Goal: Check status

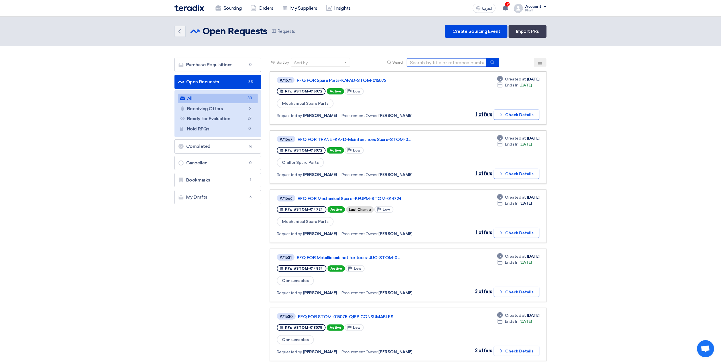
click at [430, 60] on input at bounding box center [447, 62] width 80 height 9
paste input "STOM-015053"
type input "STOM-015053"
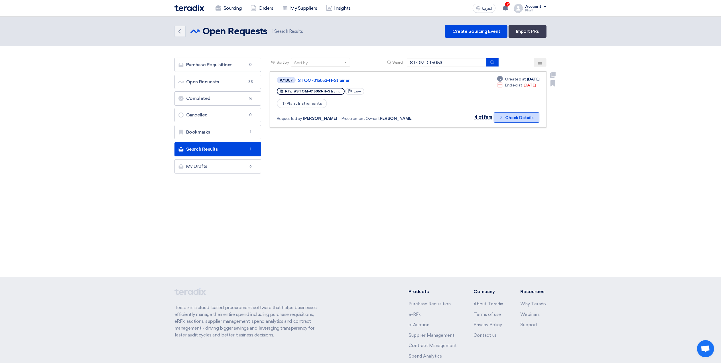
click at [504, 115] on icon "Check details" at bounding box center [500, 117] width 5 height 5
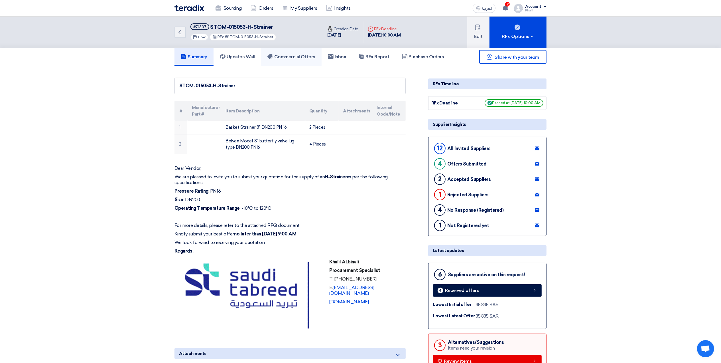
click at [282, 56] on h5 "Commercial Offers" at bounding box center [291, 57] width 48 height 6
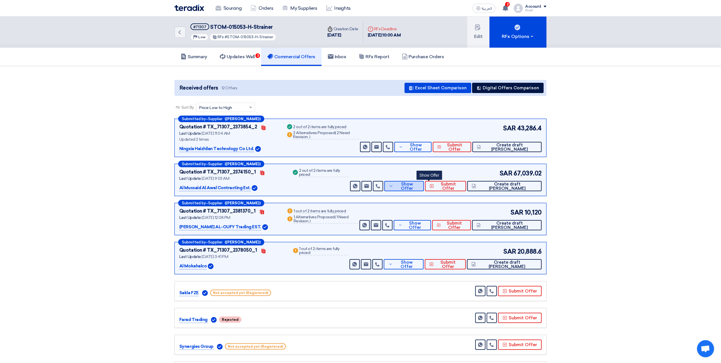
click at [414, 188] on button "Show Offer" at bounding box center [404, 186] width 40 height 10
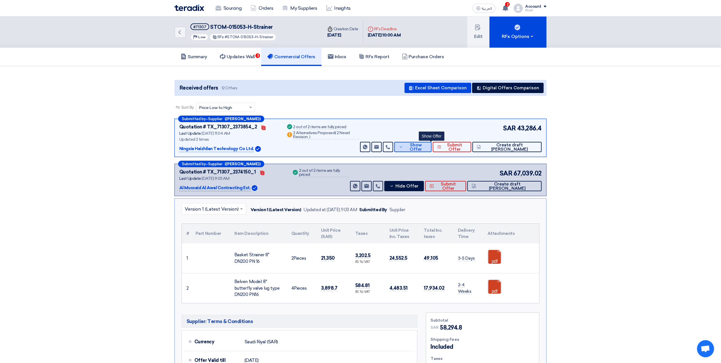
click at [403, 148] on icon at bounding box center [401, 146] width 4 height 5
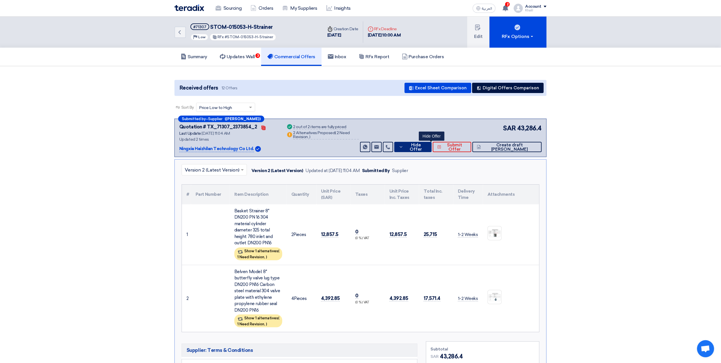
click at [403, 148] on icon at bounding box center [401, 146] width 4 height 5
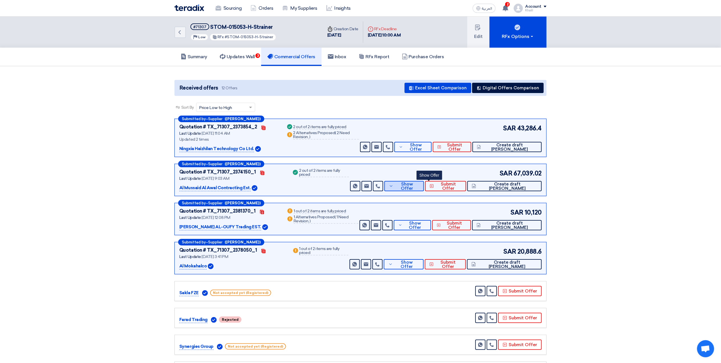
click at [420, 188] on button "Show Offer" at bounding box center [404, 186] width 40 height 10
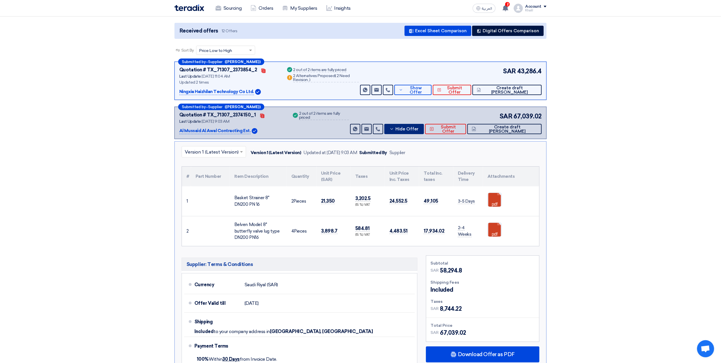
scroll to position [76, 0]
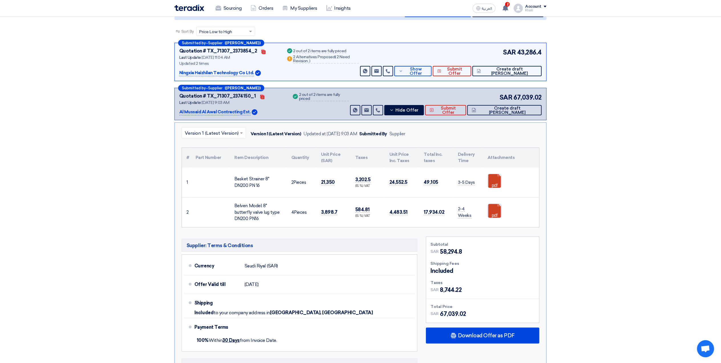
click at [493, 208] on link at bounding box center [511, 221] width 46 height 34
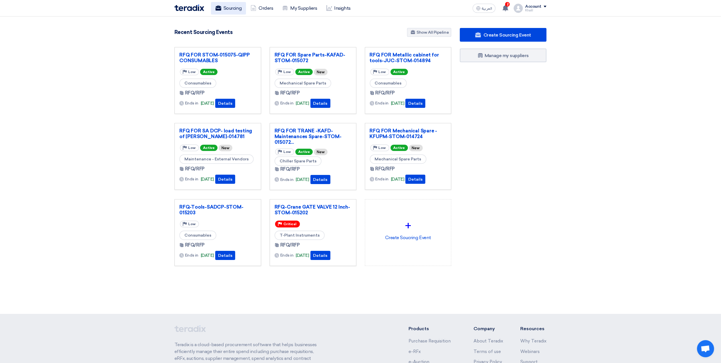
click at [236, 11] on link "Sourcing" at bounding box center [228, 8] width 35 height 13
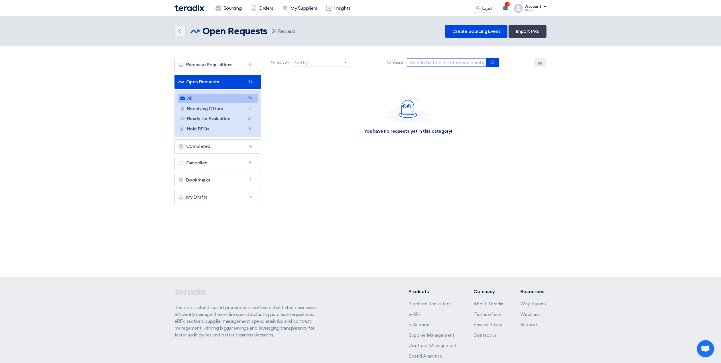
click at [428, 62] on input at bounding box center [447, 62] width 80 height 9
paste input "STOM-014724"
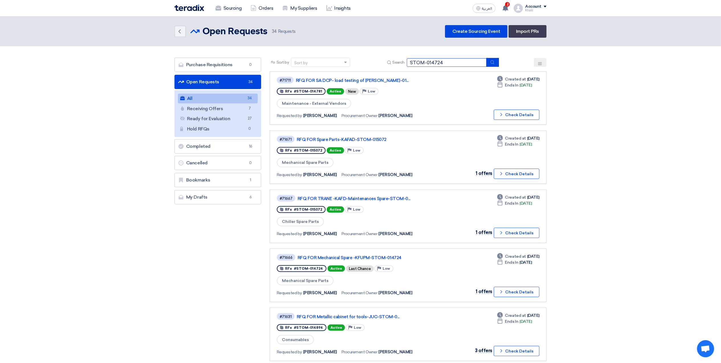
type input "STOM-014724"
click at [492, 61] on icon "submit" at bounding box center [492, 62] width 5 height 5
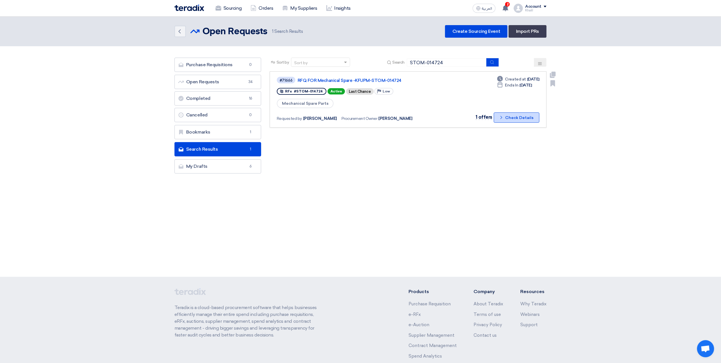
click at [498, 117] on button "Check details Check Details" at bounding box center [517, 117] width 46 height 10
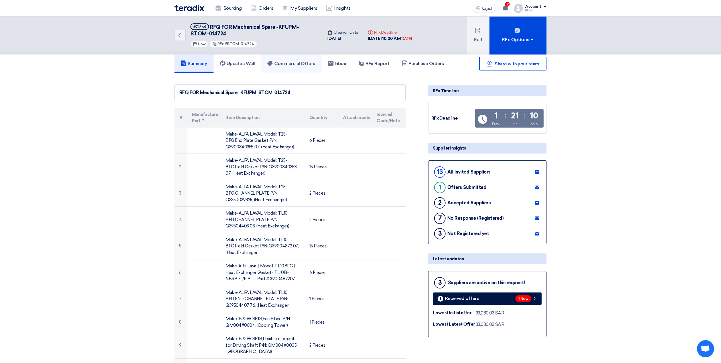
click at [296, 65] on h5 "Commercial Offers" at bounding box center [291, 64] width 48 height 6
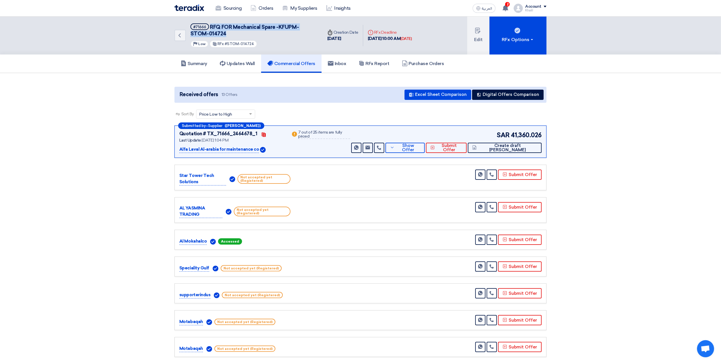
drag, startPoint x: 225, startPoint y: 32, endPoint x: 210, endPoint y: 28, distance: 15.9
click at [210, 28] on h5 "#71666 RFQ FOR Mechanical Spare -KFUPM-STOM-014724" at bounding box center [252, 30] width 125 height 14
copy span "RFQ FOR Mechanical Spare -KFUPM-STOM-014724"
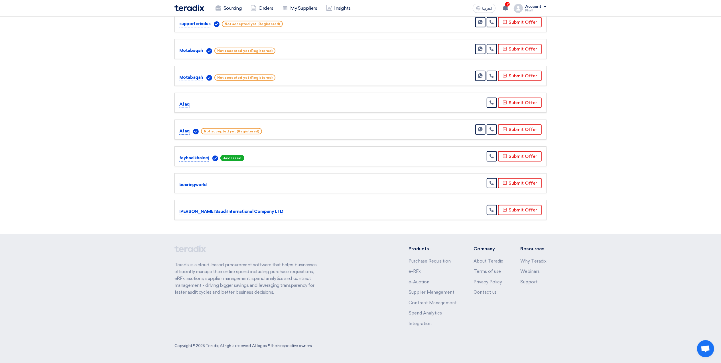
scroll to position [273, 0]
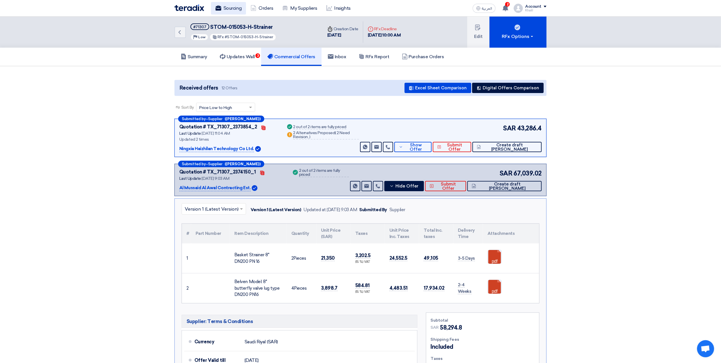
click at [233, 13] on link "Sourcing" at bounding box center [228, 8] width 35 height 13
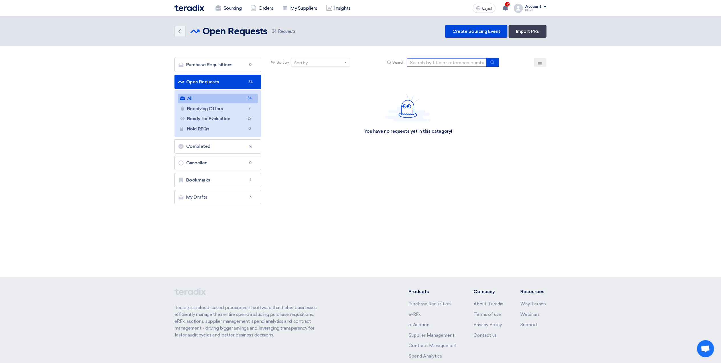
click at [424, 62] on input at bounding box center [447, 62] width 80 height 9
paste input "STOM-014681"
type input "STOM-014681"
click at [494, 60] on icon "submit" at bounding box center [492, 62] width 5 height 5
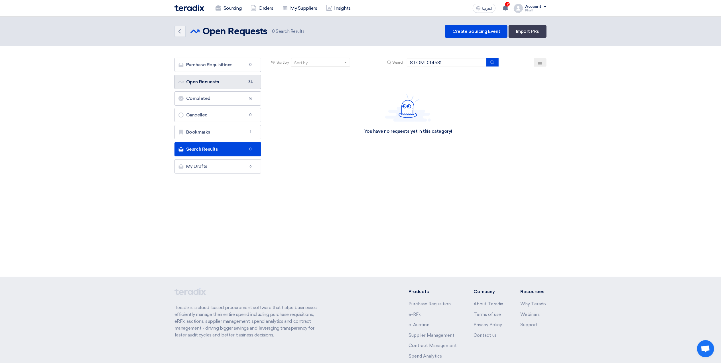
click at [235, 80] on link "Open Requests Open Requests 34" at bounding box center [217, 82] width 87 height 14
drag, startPoint x: 449, startPoint y: 63, endPoint x: 391, endPoint y: 62, distance: 57.3
click at [391, 62] on div "Search STOM-014681" at bounding box center [442, 62] width 113 height 9
click at [492, 61] on icon "submit" at bounding box center [492, 62] width 5 height 5
click at [251, 83] on span "34" at bounding box center [250, 82] width 7 height 6
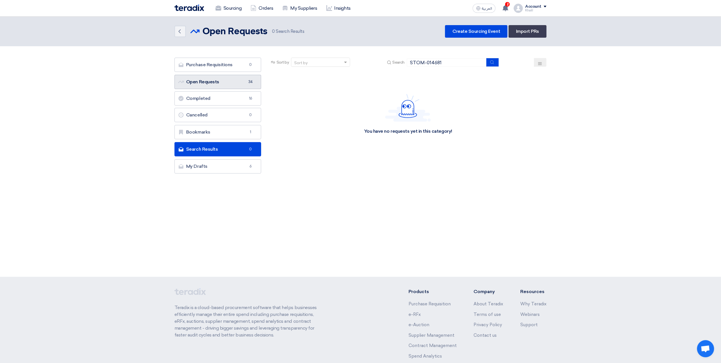
click at [227, 80] on link "Open Requests Open Requests 34" at bounding box center [217, 82] width 87 height 14
click at [233, 129] on link "Bookmarks Bookmarks 1" at bounding box center [217, 132] width 87 height 14
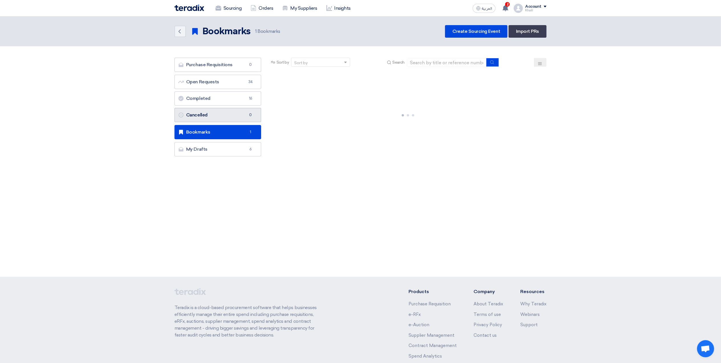
click at [229, 116] on link "Cancelled Cancelled 0" at bounding box center [217, 115] width 87 height 14
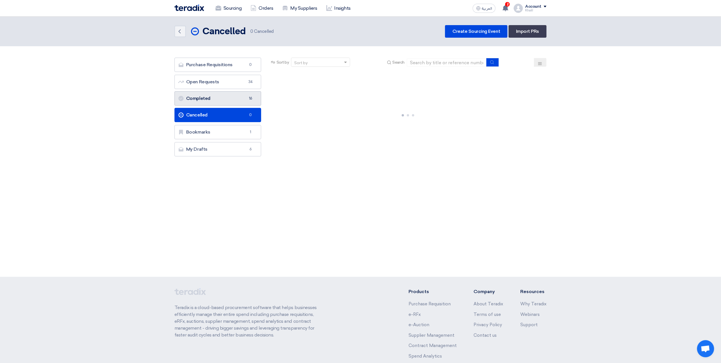
click at [226, 100] on link "Completed Completed 16" at bounding box center [217, 98] width 87 height 14
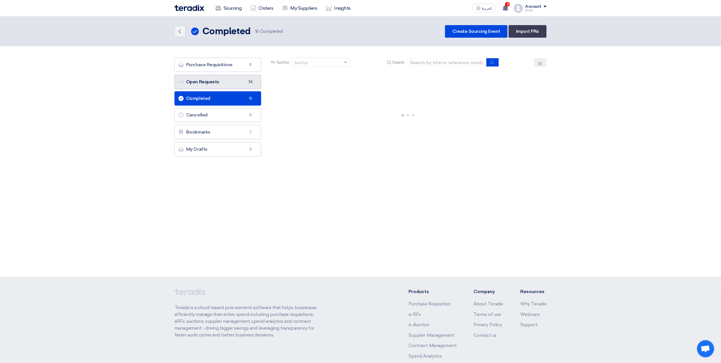
click at [229, 88] on link "Open Requests Open Requests 34" at bounding box center [217, 82] width 87 height 14
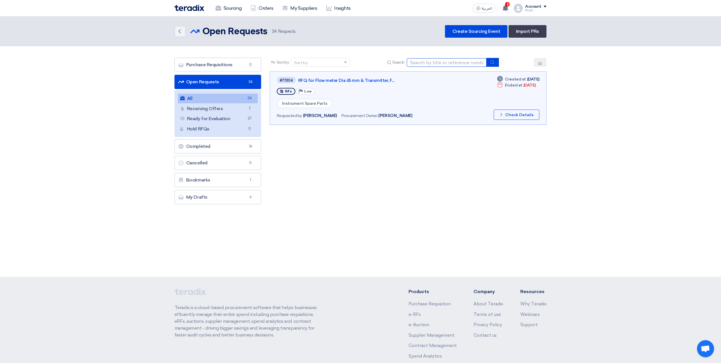
click at [426, 63] on input at bounding box center [447, 62] width 80 height 9
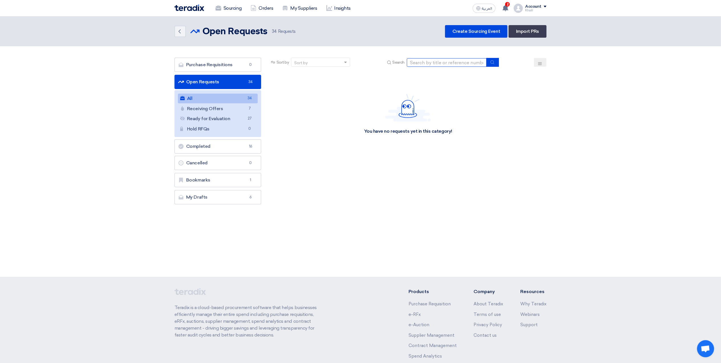
paste input "STOM-014681"
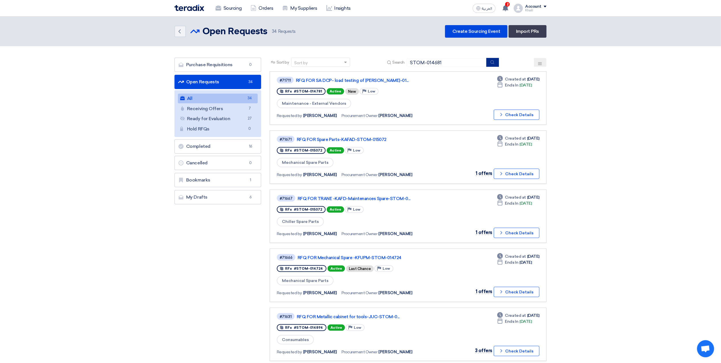
click at [494, 61] on icon "submit" at bounding box center [492, 62] width 5 height 5
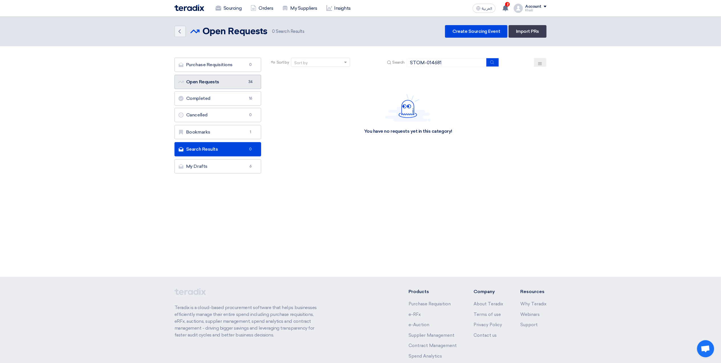
click at [236, 83] on link "Open Requests Open Requests 34" at bounding box center [217, 82] width 87 height 14
click at [245, 85] on link "Open Requests Open Requests 34" at bounding box center [217, 82] width 87 height 14
click at [235, 5] on link "Sourcing" at bounding box center [228, 8] width 35 height 13
click at [234, 82] on link "Open Requests Open Requests 34" at bounding box center [217, 82] width 87 height 14
click at [229, 5] on link "Sourcing" at bounding box center [228, 8] width 35 height 13
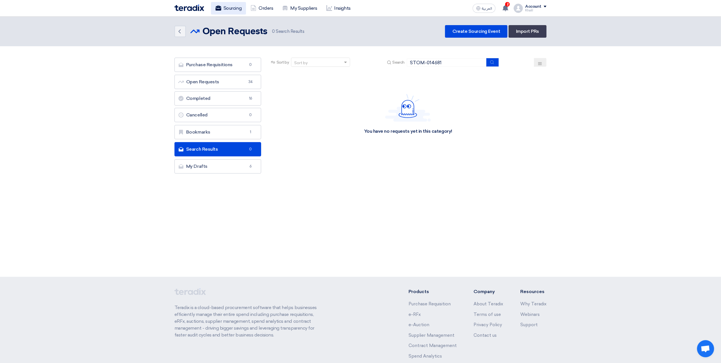
click at [226, 11] on link "Sourcing" at bounding box center [228, 8] width 35 height 13
click at [239, 80] on link "Open Requests Open Requests 34" at bounding box center [217, 82] width 87 height 14
click at [234, 81] on link "Open Requests Open Requests 34" at bounding box center [217, 82] width 87 height 14
drag, startPoint x: 455, startPoint y: 61, endPoint x: 404, endPoint y: 65, distance: 51.7
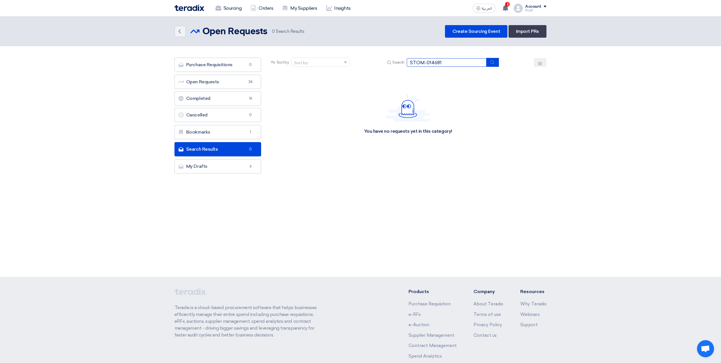
click at [404, 65] on div "Search STOM-014681" at bounding box center [442, 62] width 113 height 9
paste input "5054"
type input "STOM-015054"
click at [492, 62] on icon "submit" at bounding box center [492, 62] width 5 height 5
click at [243, 78] on link "Open Requests Open Requests 34" at bounding box center [217, 82] width 87 height 14
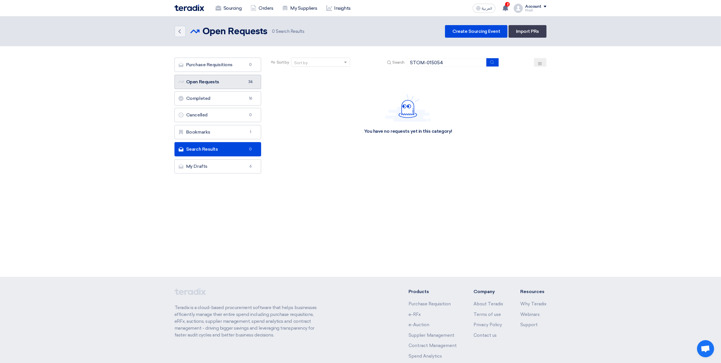
click at [249, 83] on span "34" at bounding box center [250, 82] width 7 height 6
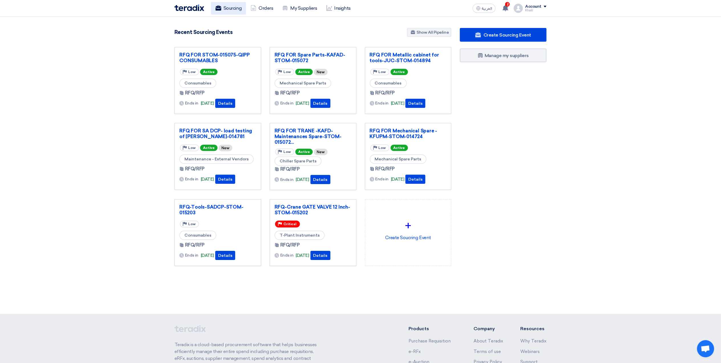
click at [237, 9] on link "Sourcing" at bounding box center [228, 8] width 35 height 13
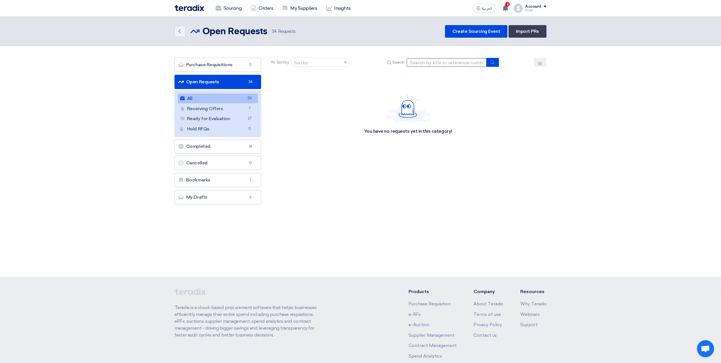
click at [429, 62] on input at bounding box center [447, 62] width 80 height 9
paste input "STOM-015054"
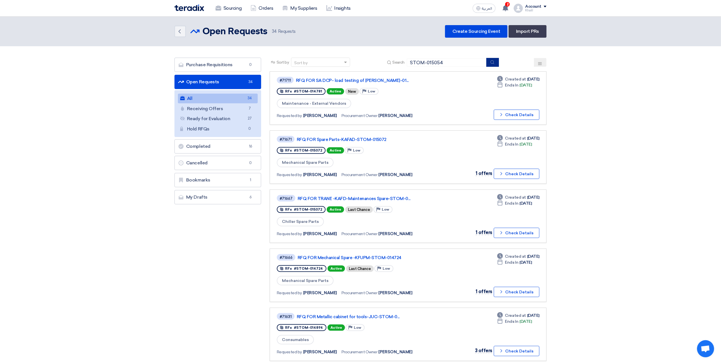
click at [494, 64] on icon "submit" at bounding box center [492, 62] width 5 height 5
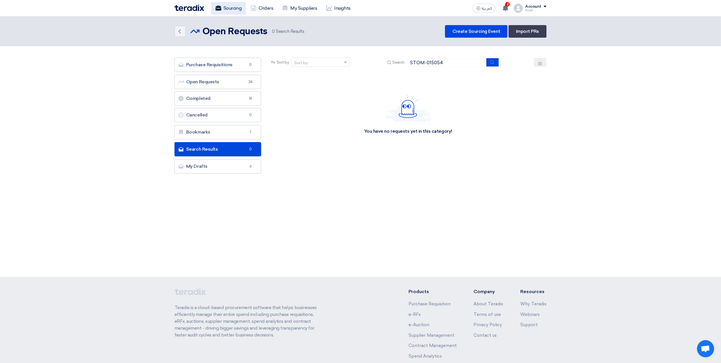
click at [229, 8] on link "Sourcing" at bounding box center [228, 8] width 35 height 13
click at [223, 81] on link "Open Requests Open Requests 34" at bounding box center [217, 82] width 87 height 14
drag, startPoint x: 449, startPoint y: 62, endPoint x: 405, endPoint y: 60, distance: 44.0
click at [405, 60] on div "Search STOM-015054" at bounding box center [442, 62] width 113 height 9
paste input "4956"
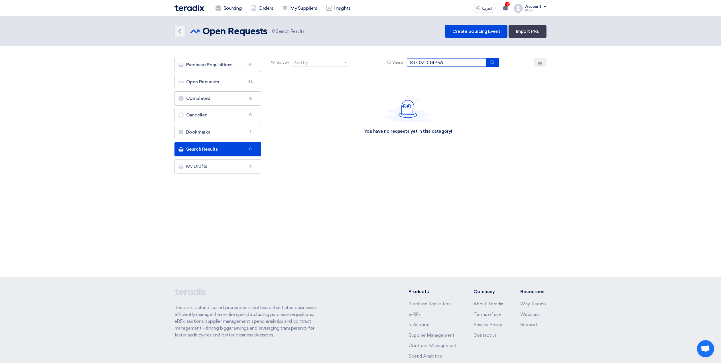
type input "STOM-014956"
click at [491, 60] on use "submit" at bounding box center [492, 62] width 4 height 4
click at [225, 66] on link "Purchase Requisitions Purchase Requisitions 0" at bounding box center [217, 65] width 87 height 14
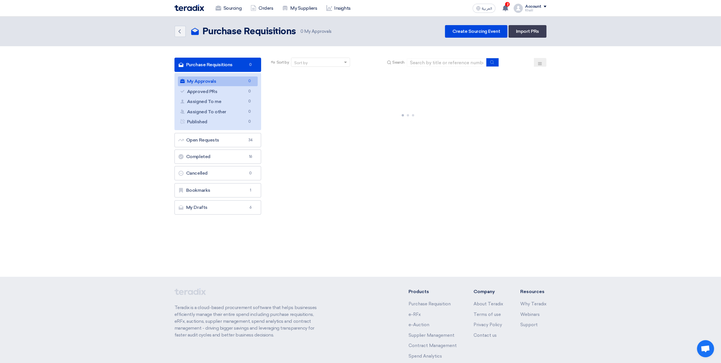
click at [224, 84] on link "My Approvals My Approvals 0" at bounding box center [218, 81] width 80 height 10
click at [232, 144] on link "Open Requests Open Requests 34" at bounding box center [217, 140] width 87 height 14
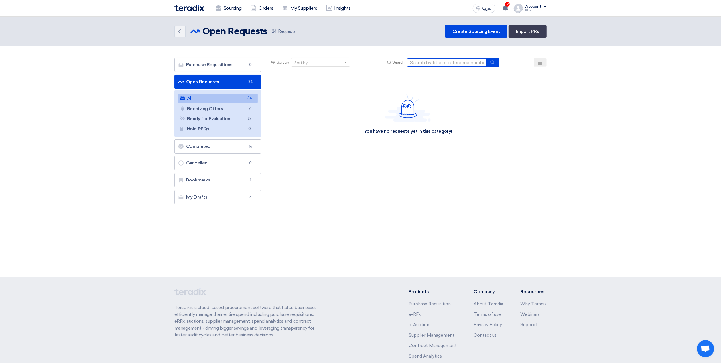
click at [432, 63] on input at bounding box center [447, 62] width 80 height 9
paste input "STOM-014956"
type input "STOM-014956"
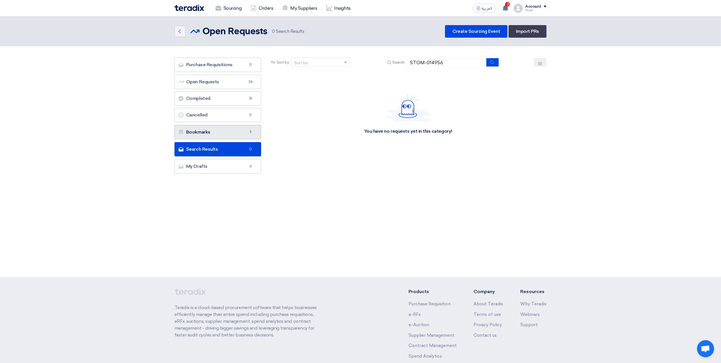
click at [242, 135] on link "Bookmarks Bookmarks 1" at bounding box center [217, 132] width 87 height 14
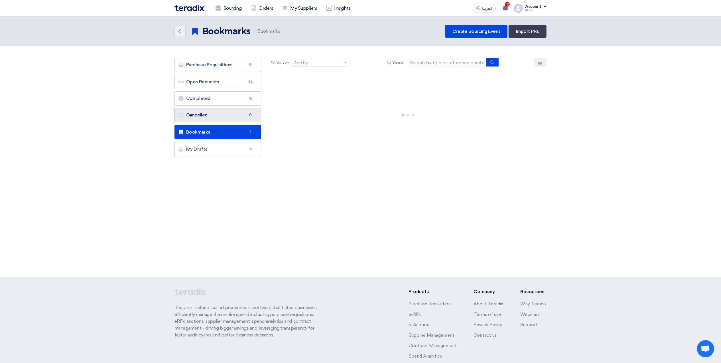
click at [235, 120] on link "Cancelled Cancelled 0" at bounding box center [217, 115] width 87 height 14
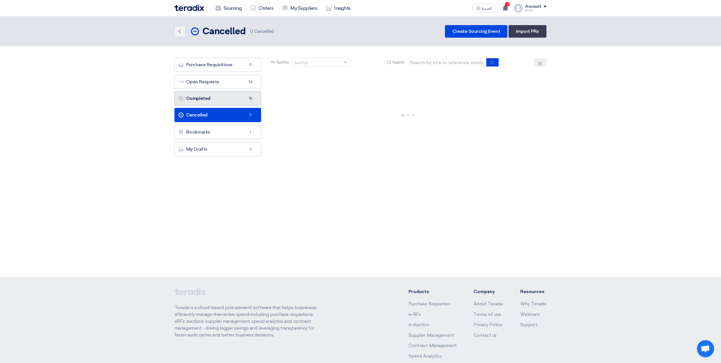
click at [231, 103] on link "Completed Completed 16" at bounding box center [217, 98] width 87 height 14
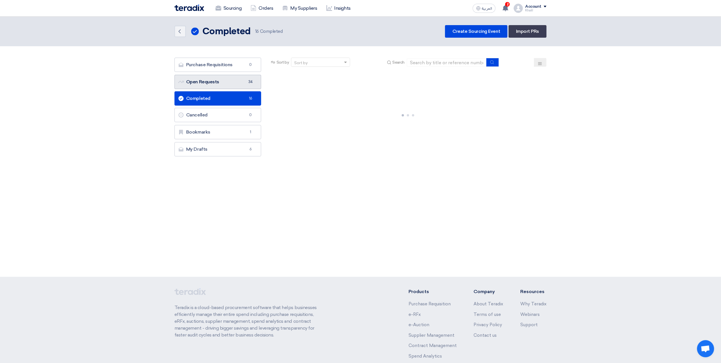
click at [234, 85] on link "Open Requests Open Requests 34" at bounding box center [217, 82] width 87 height 14
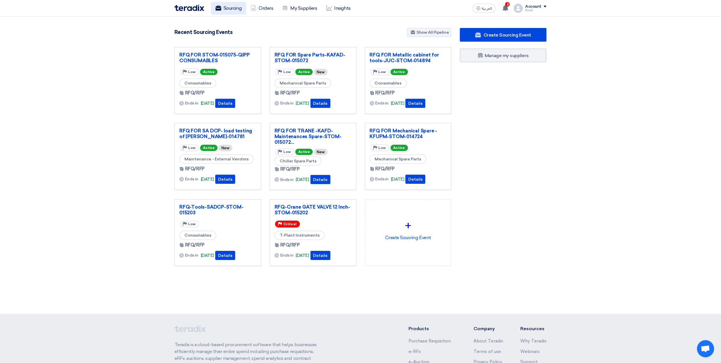
click at [226, 9] on link "Sourcing" at bounding box center [228, 8] width 35 height 13
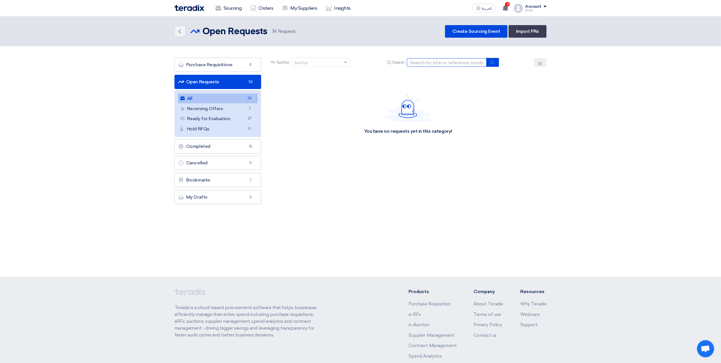
click at [429, 65] on input at bounding box center [447, 62] width 80 height 9
paste input "STOM-014956"
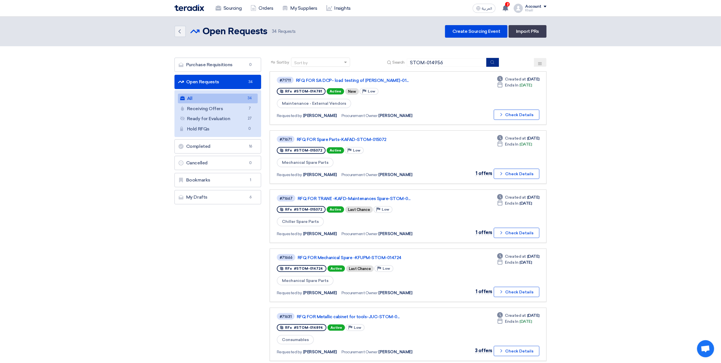
click at [494, 60] on icon "submit" at bounding box center [492, 62] width 5 height 5
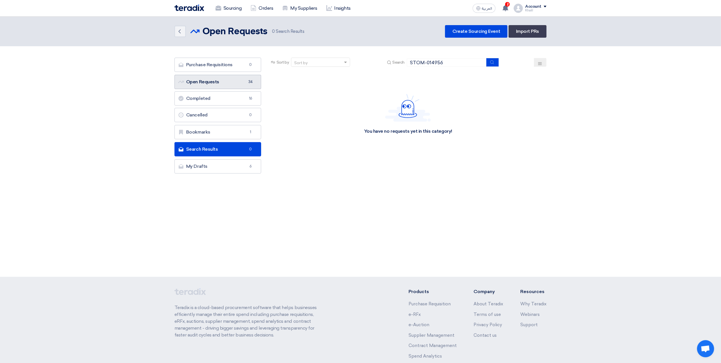
click at [240, 82] on link "Open Requests Open Requests 34" at bounding box center [217, 82] width 87 height 14
click at [234, 87] on link "Open Requests Open Requests 34" at bounding box center [217, 82] width 87 height 14
click at [447, 62] on input "STOM-014956" at bounding box center [447, 62] width 80 height 9
drag, startPoint x: 445, startPoint y: 62, endPoint x: 405, endPoint y: 60, distance: 40.5
click at [405, 60] on div "Search STOM-014956" at bounding box center [442, 62] width 113 height 9
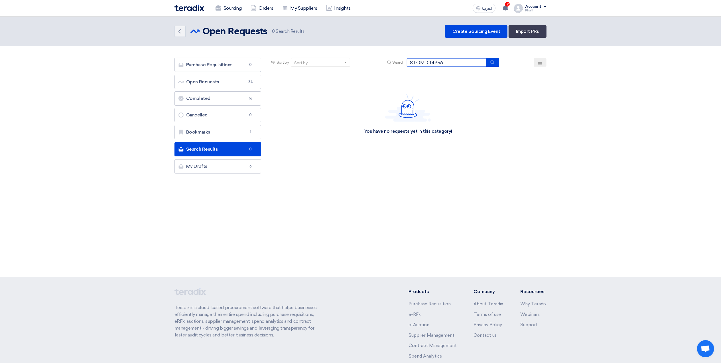
type input "STOM-014956"
